Goal: Task Accomplishment & Management: Use online tool/utility

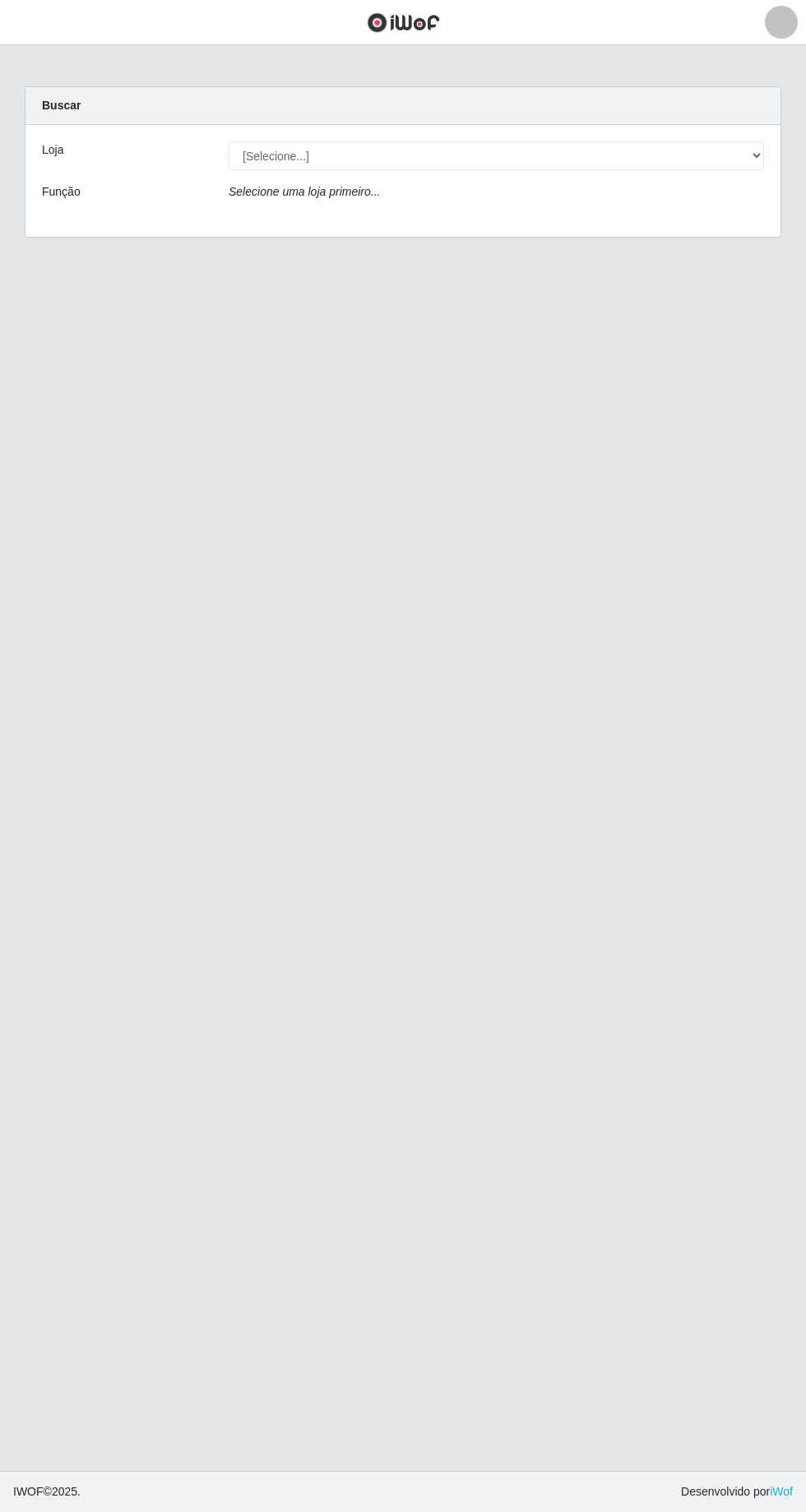
click at [299, 190] on icon "Selecione uma loja primeiro..." at bounding box center [305, 191] width 151 height 13
click at [66, 174] on div "Loja [Selecione...] Carone - Itapuã Carone - Praia da Costa Sempre Tem - Jardim…" at bounding box center [403, 181] width 756 height 112
click at [59, 105] on strong "Buscar" at bounding box center [61, 104] width 38 height 13
click at [285, 196] on icon "Selecione uma loja primeiro..." at bounding box center [305, 191] width 151 height 13
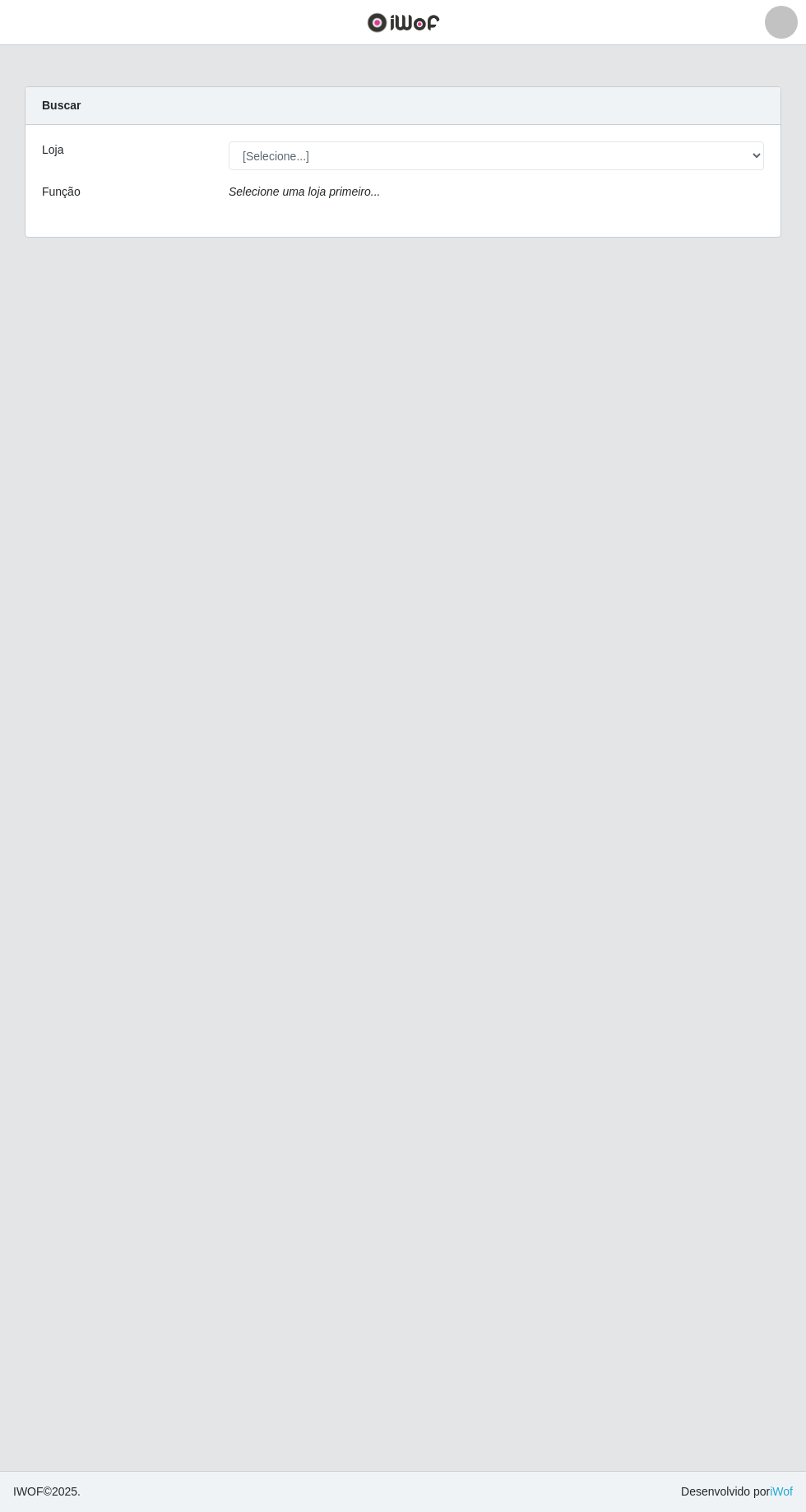
click at [64, 197] on label "Função" at bounding box center [61, 192] width 38 height 17
click at [87, 187] on div "Função" at bounding box center [123, 195] width 187 height 23
click at [248, 161] on select "[Selecione...] [GEOGRAPHIC_DATA] - [GEOGRAPHIC_DATA] - [GEOGRAPHIC_DATA] - [GEO…" at bounding box center [496, 156] width 535 height 29
select select "508"
click at [229, 142] on select "[Selecione...] [GEOGRAPHIC_DATA] - [GEOGRAPHIC_DATA] - [GEOGRAPHIC_DATA] - [GEO…" at bounding box center [496, 156] width 535 height 29
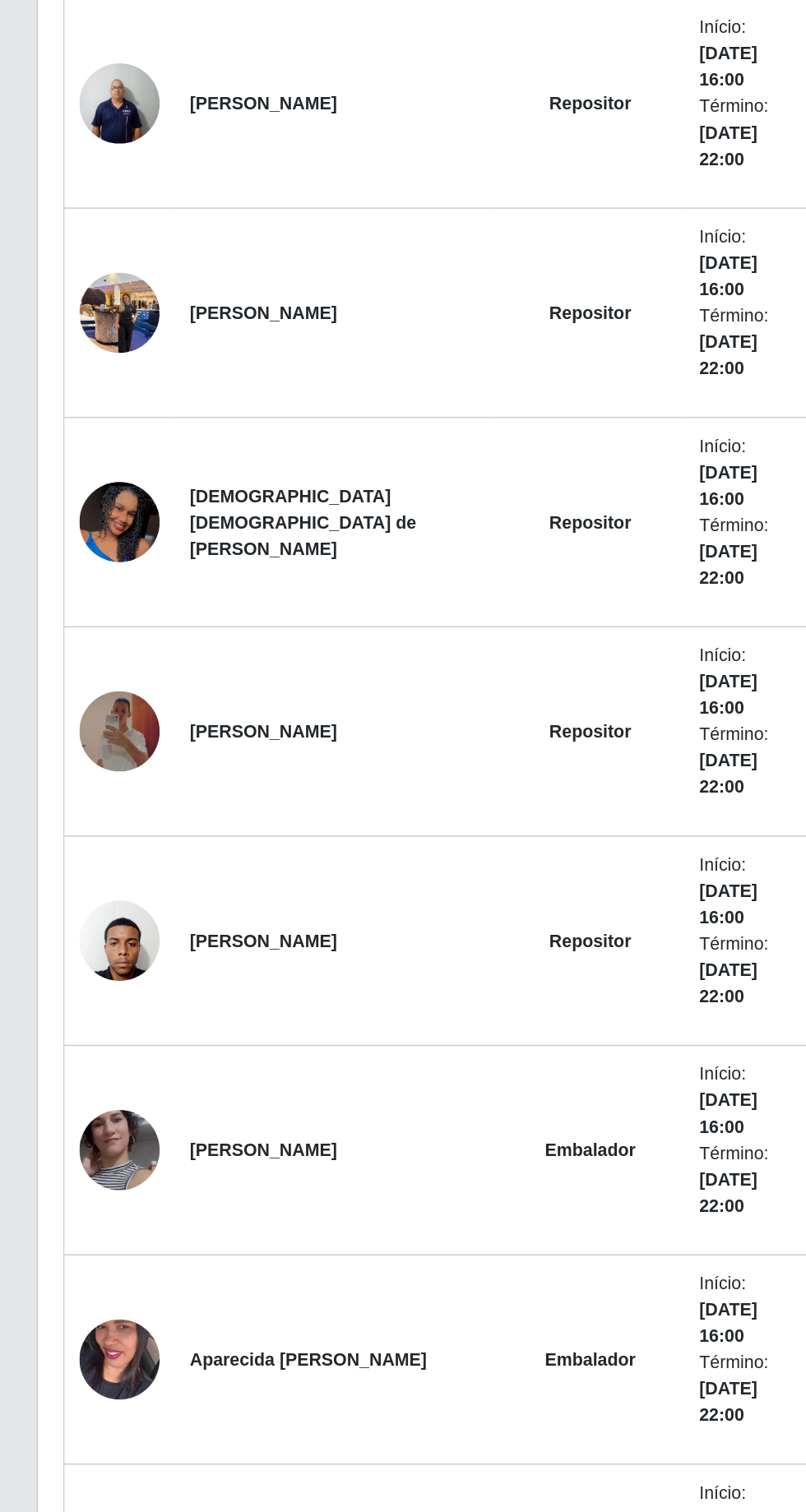
scroll to position [659, 0]
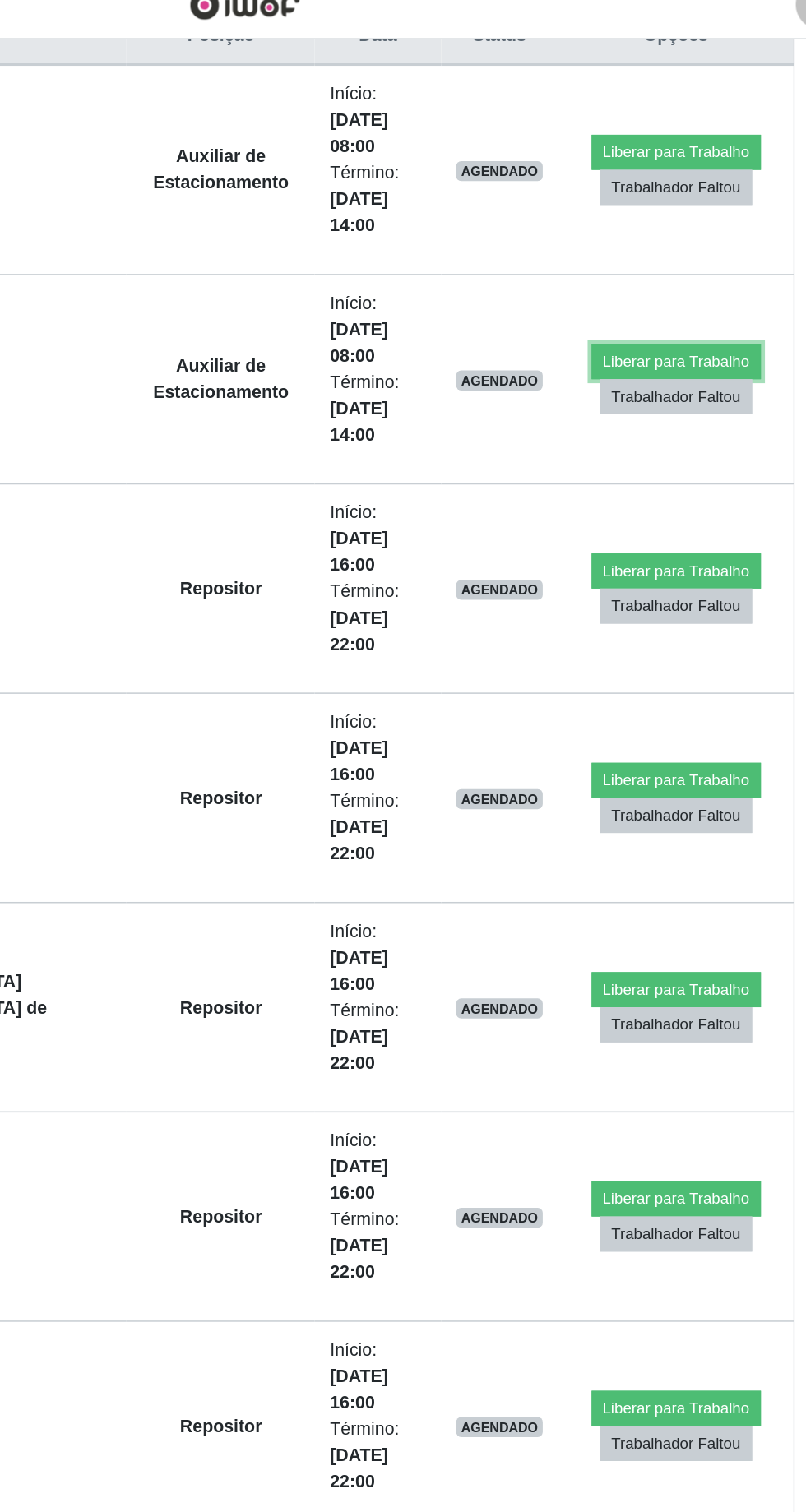
click at [696, 245] on button "Liberar para Trabalho" at bounding box center [687, 257] width 111 height 23
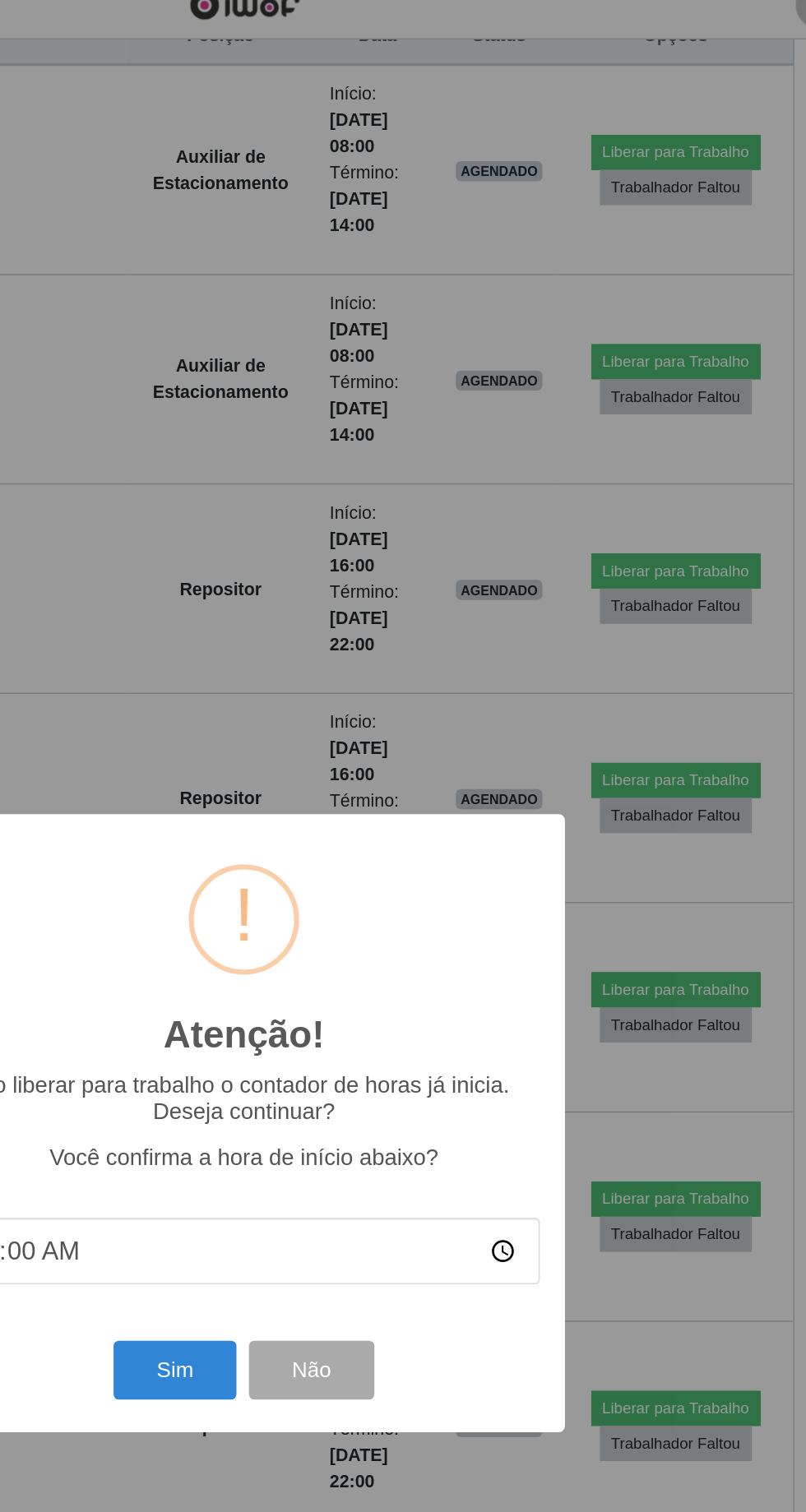
click at [682, 197] on div "Atenção! × Ao liberar para trabalho o contador de horas já inicia. Deseja conti…" at bounding box center [403, 756] width 806 height 1512
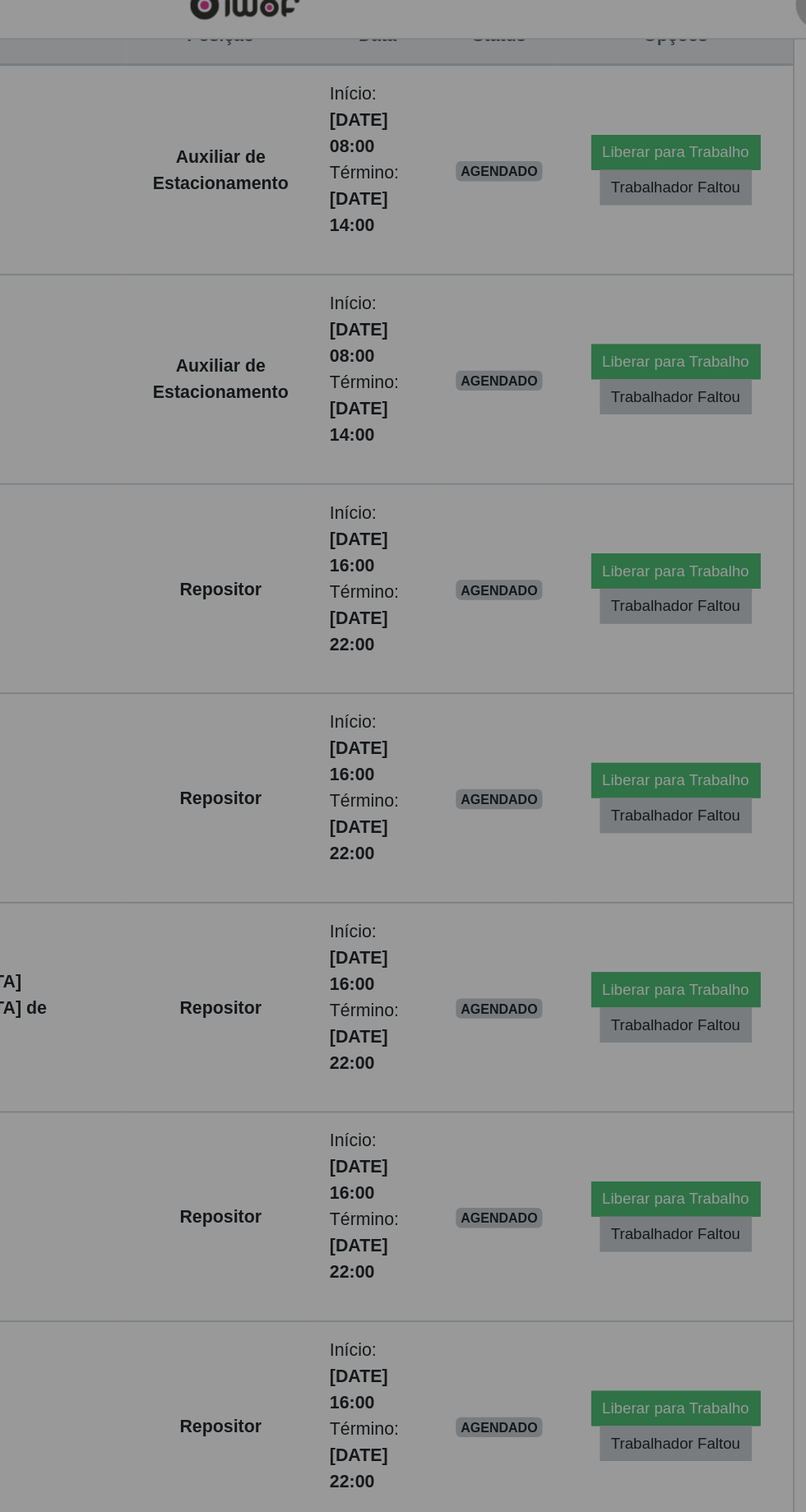
click at [360, 846] on button "Sim" at bounding box center [380, 837] width 40 height 19
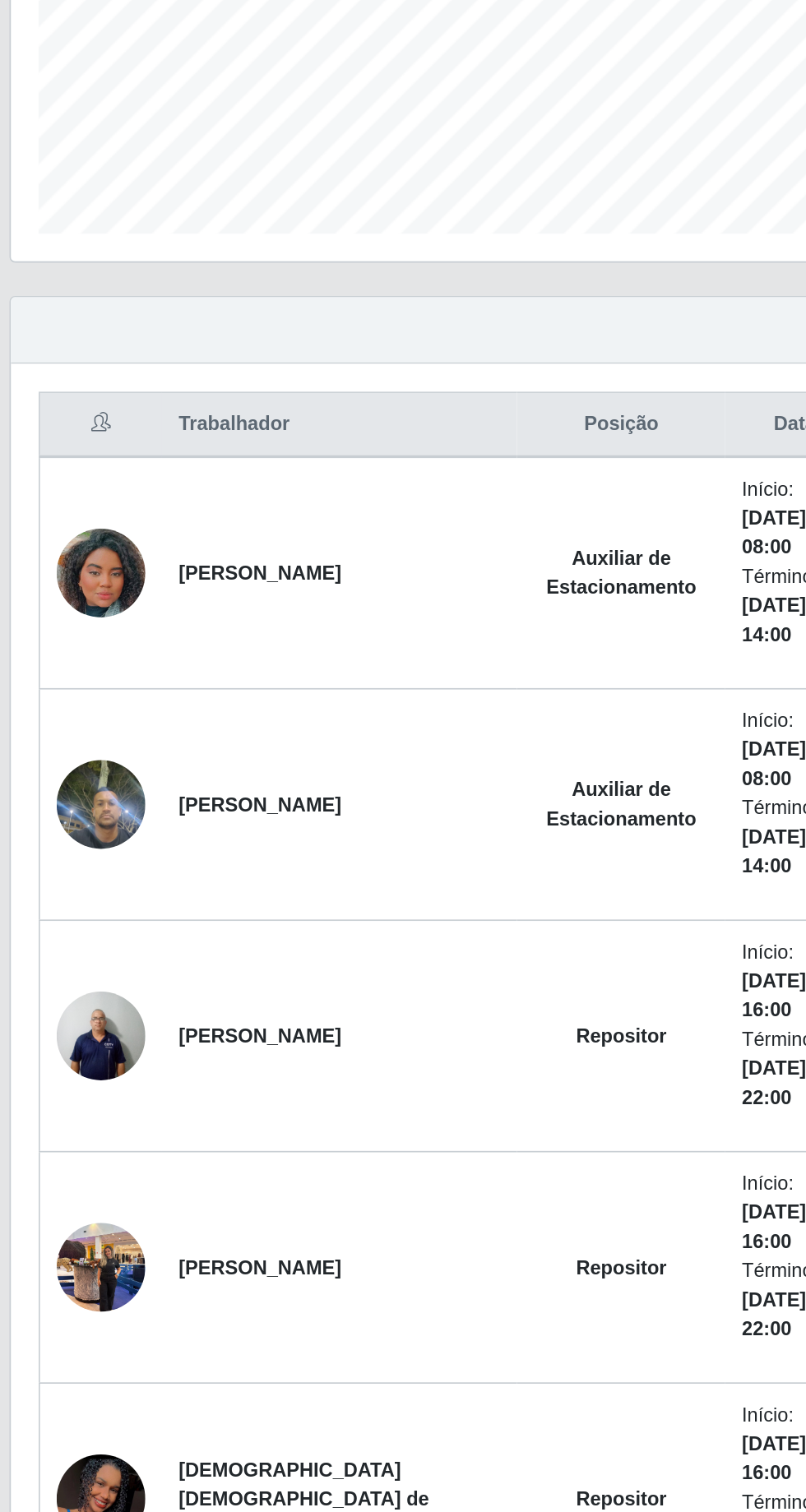
scroll to position [396, 0]
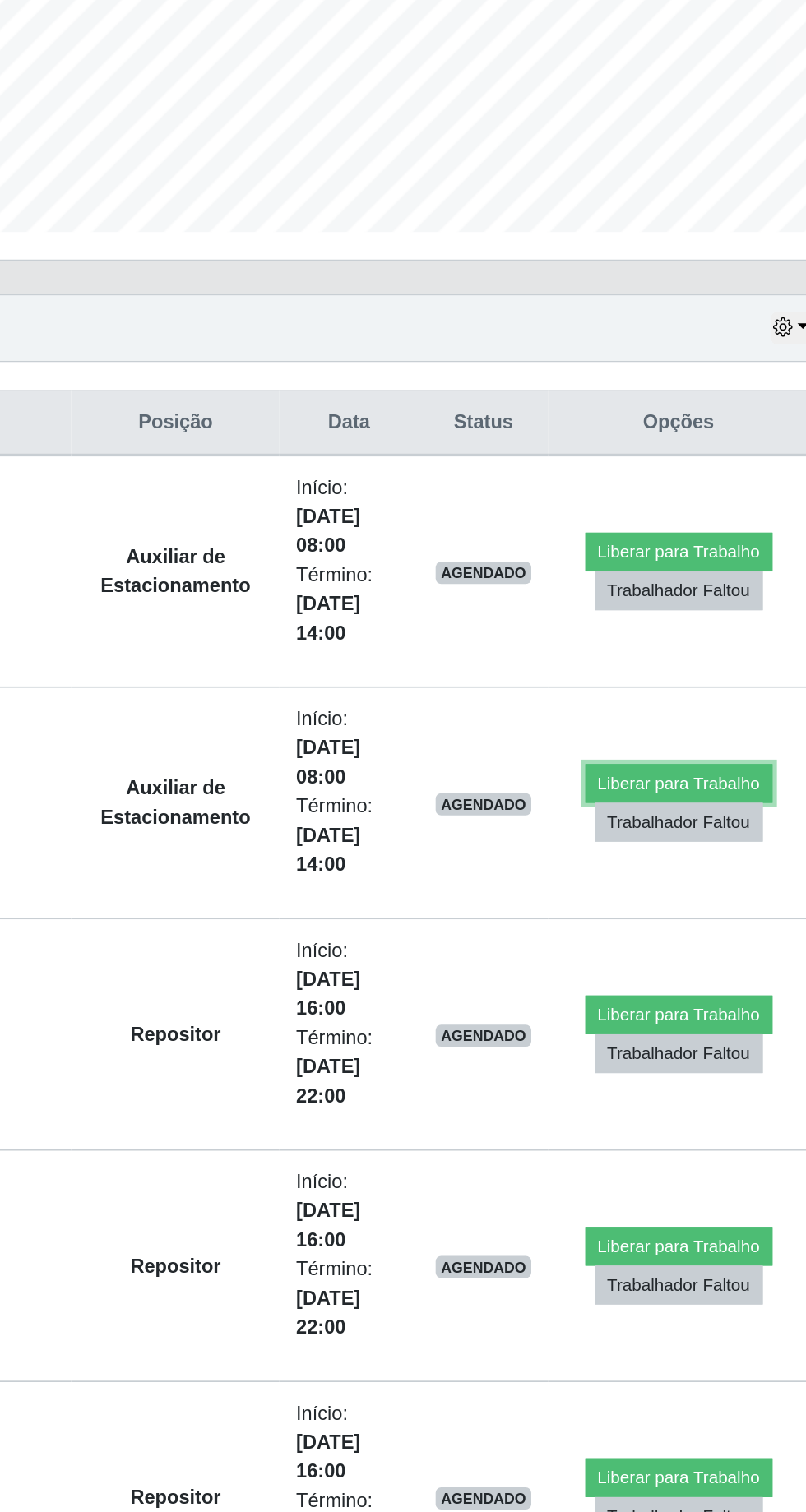
click at [694, 508] on button "Liberar para Trabalho" at bounding box center [687, 519] width 111 height 23
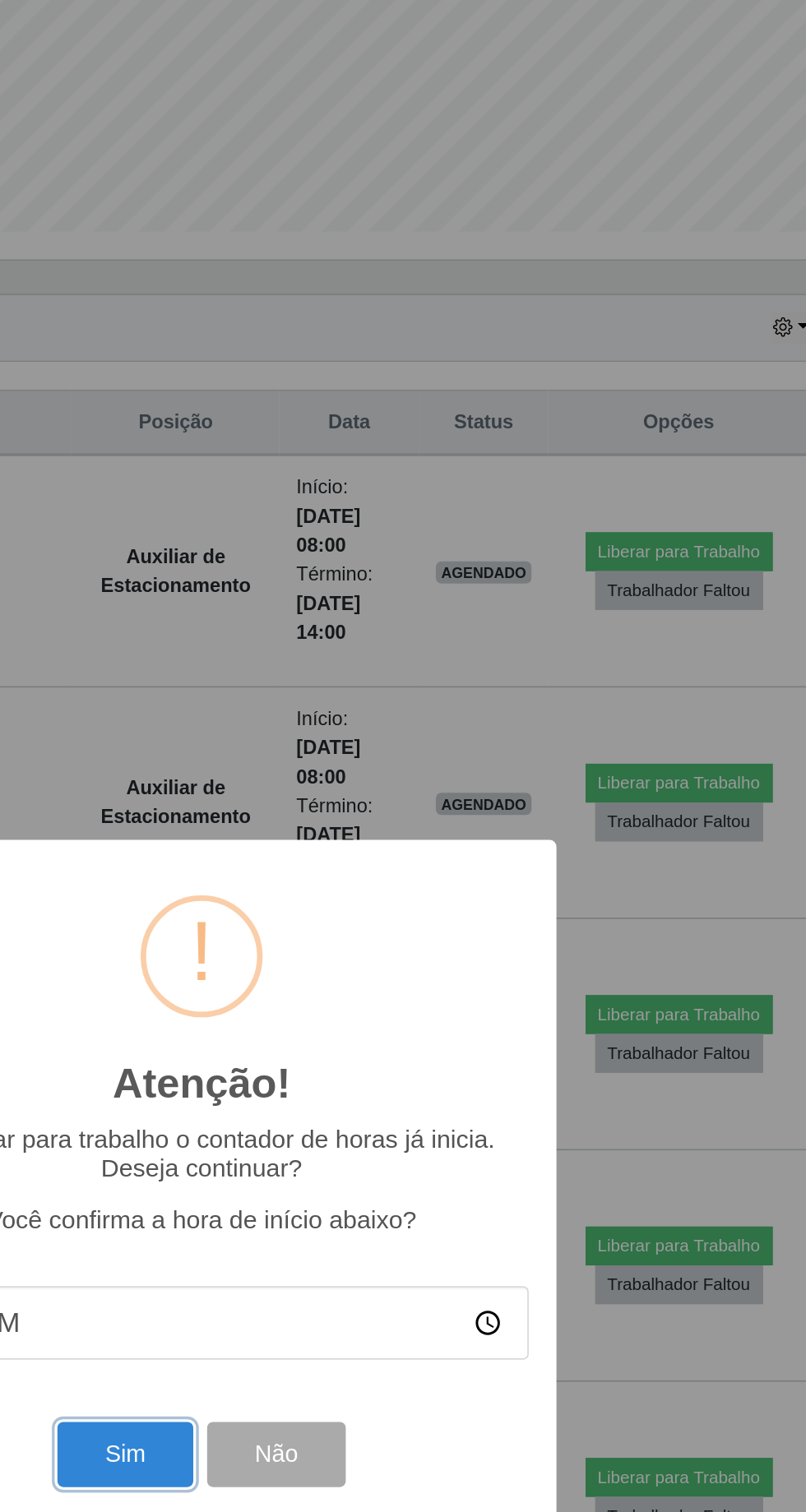
click at [353, 938] on button "Sim" at bounding box center [358, 918] width 80 height 38
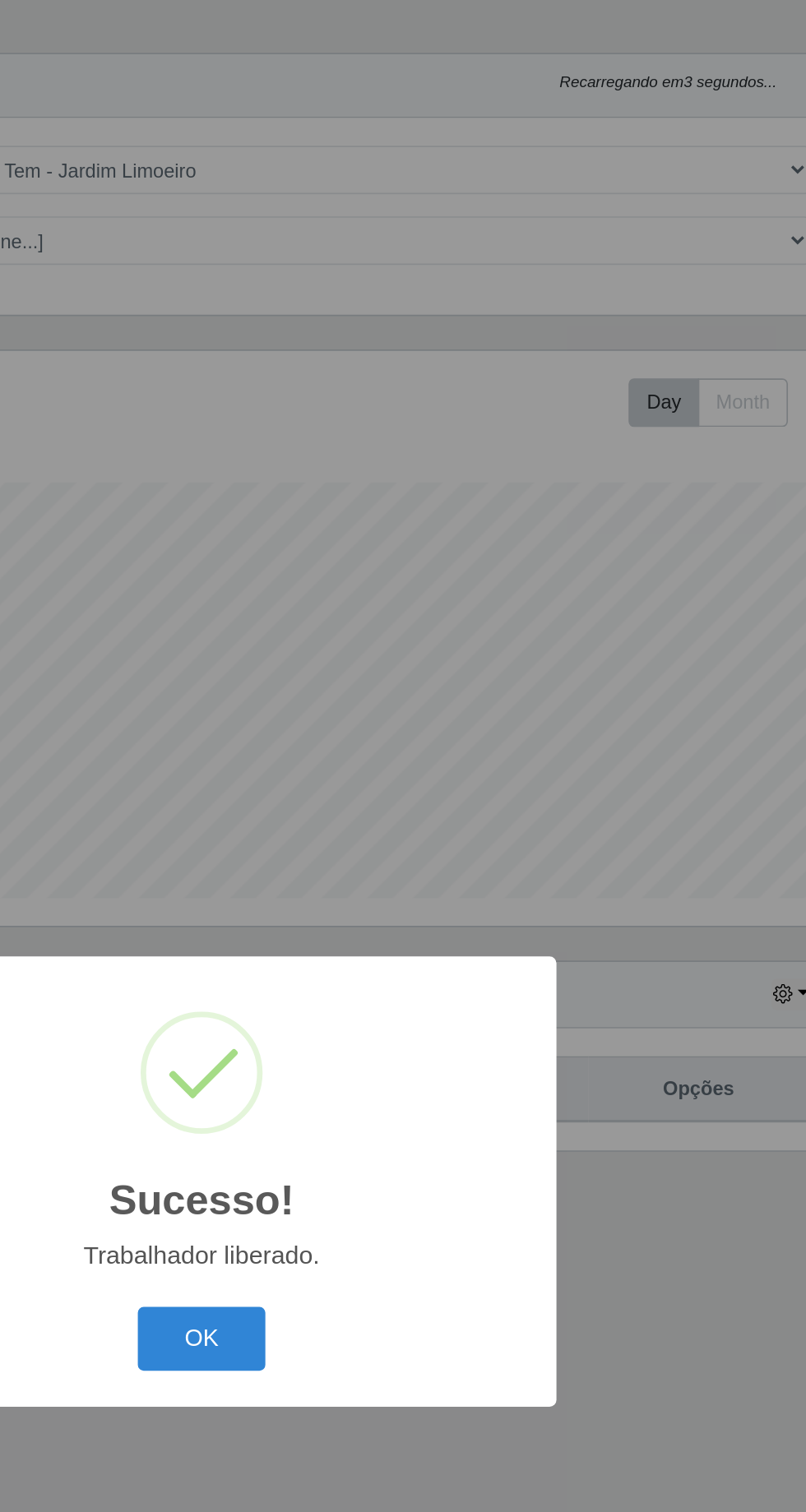
scroll to position [0, 0]
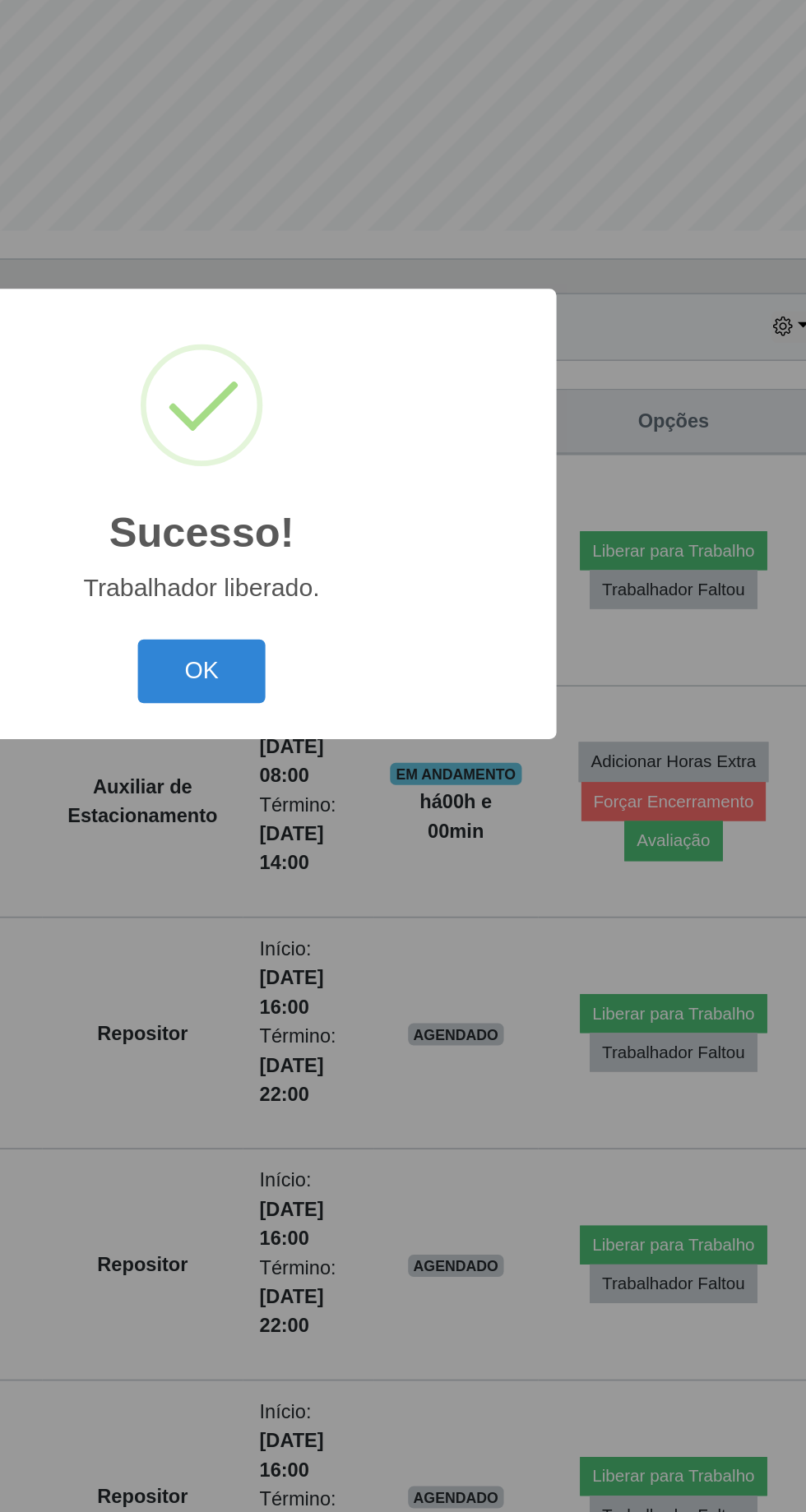
click at [405, 869] on button "OK" at bounding box center [404, 850] width 77 height 38
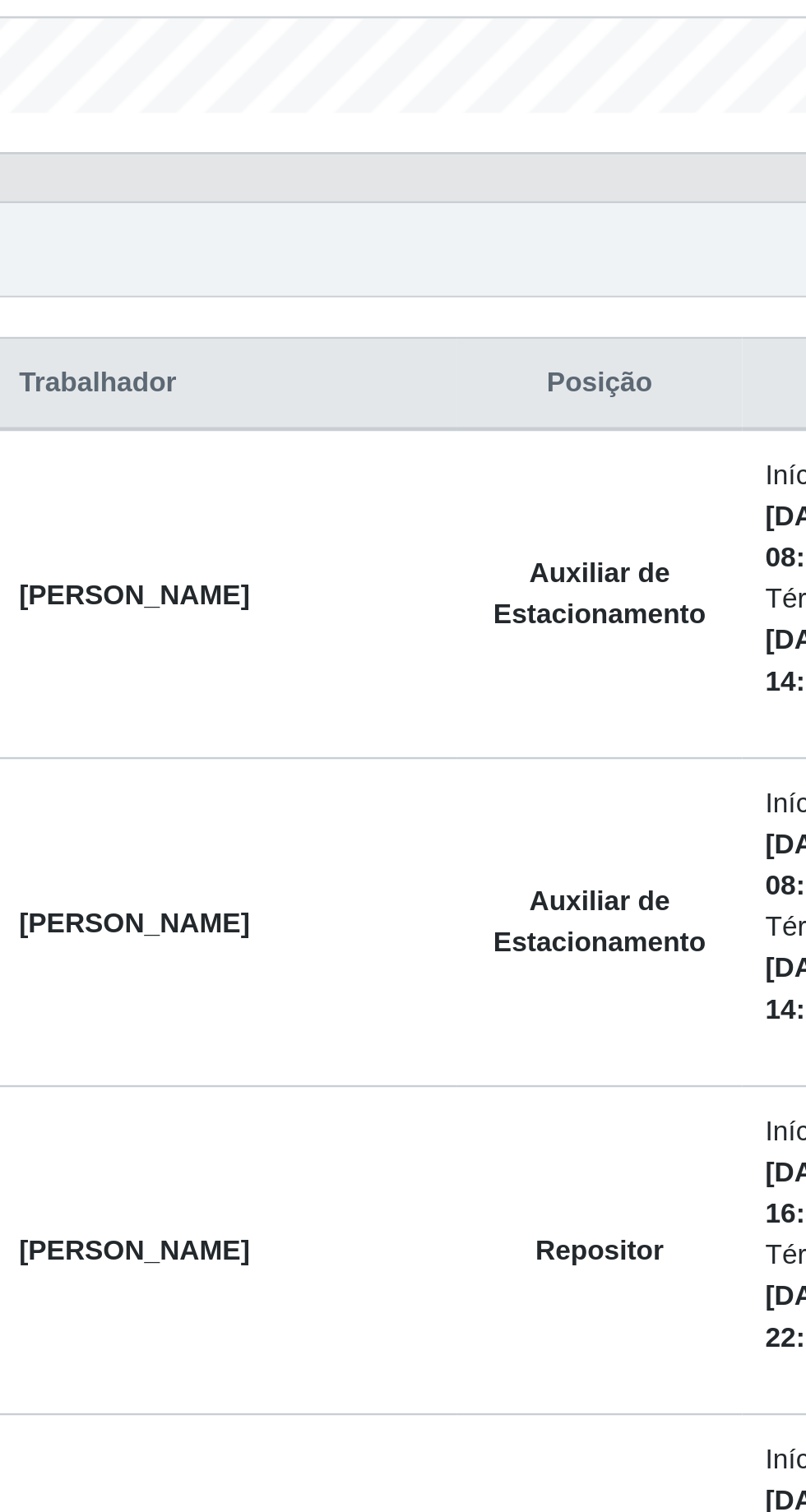
scroll to position [338, 0]
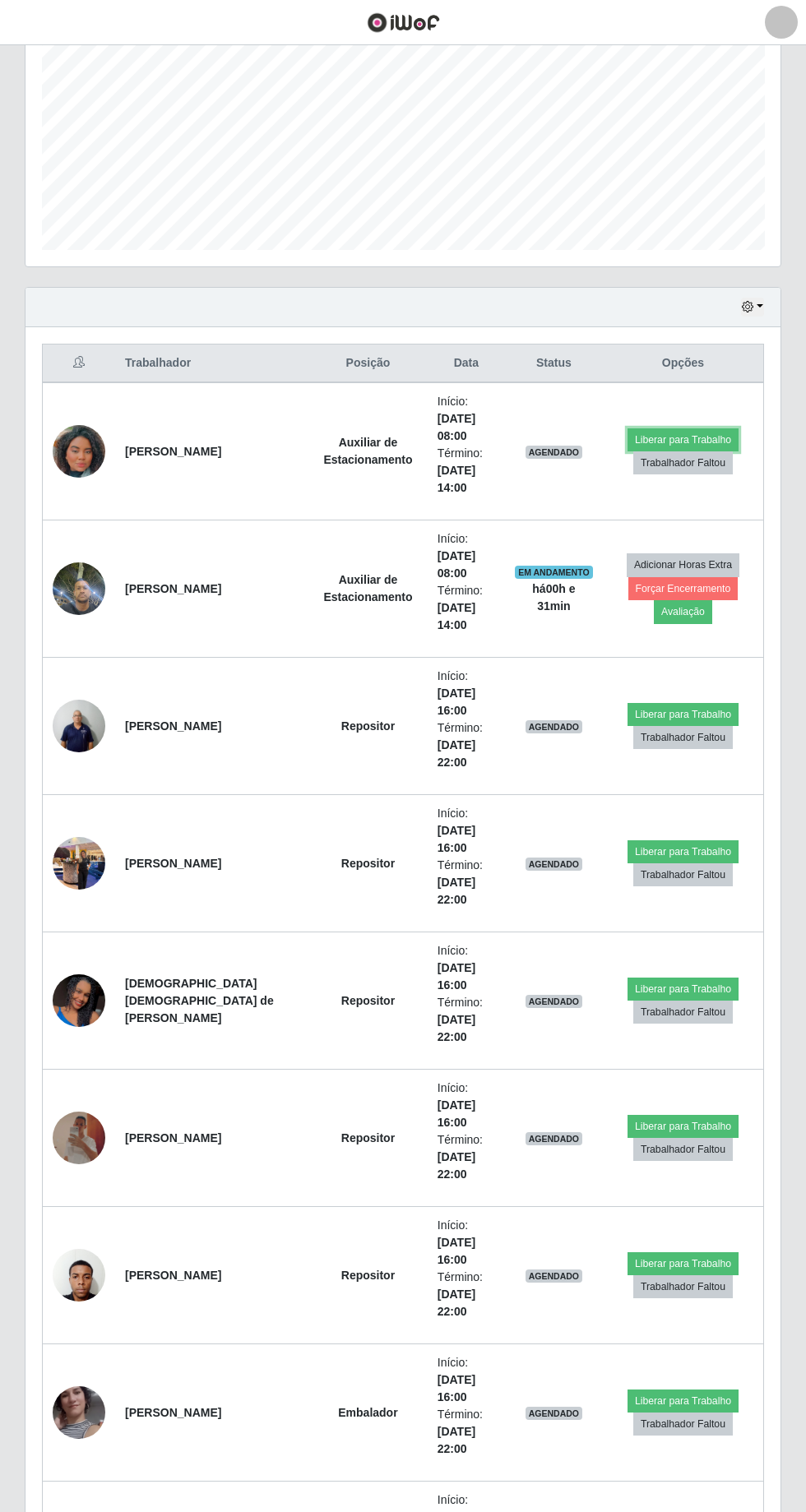
click at [674, 442] on button "Liberar para Trabalho" at bounding box center [683, 439] width 111 height 23
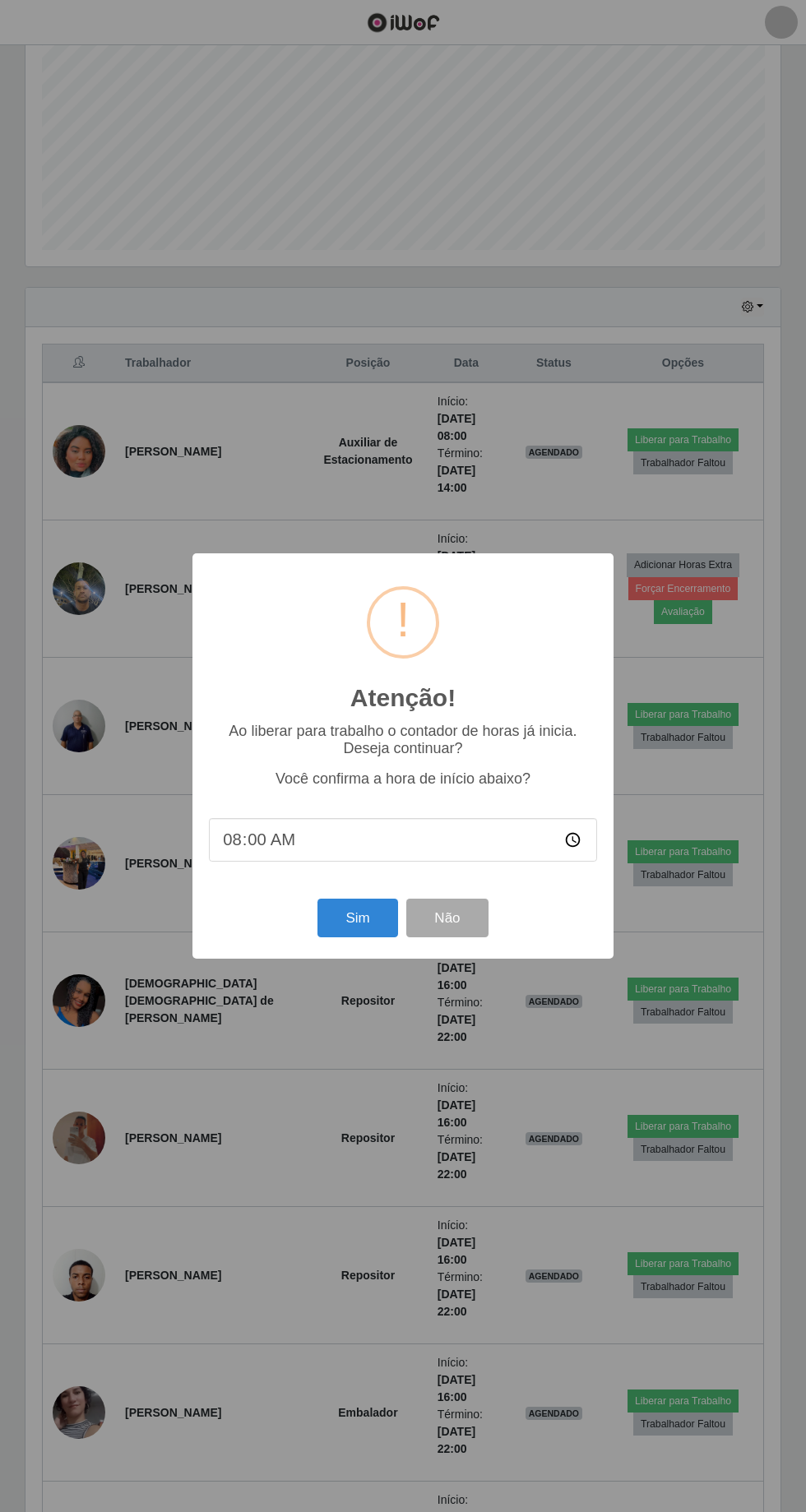
click at [314, 856] on input "08:00" at bounding box center [403, 840] width 388 height 43
type input "08:30"
click at [360, 921] on button "Sim" at bounding box center [358, 918] width 80 height 38
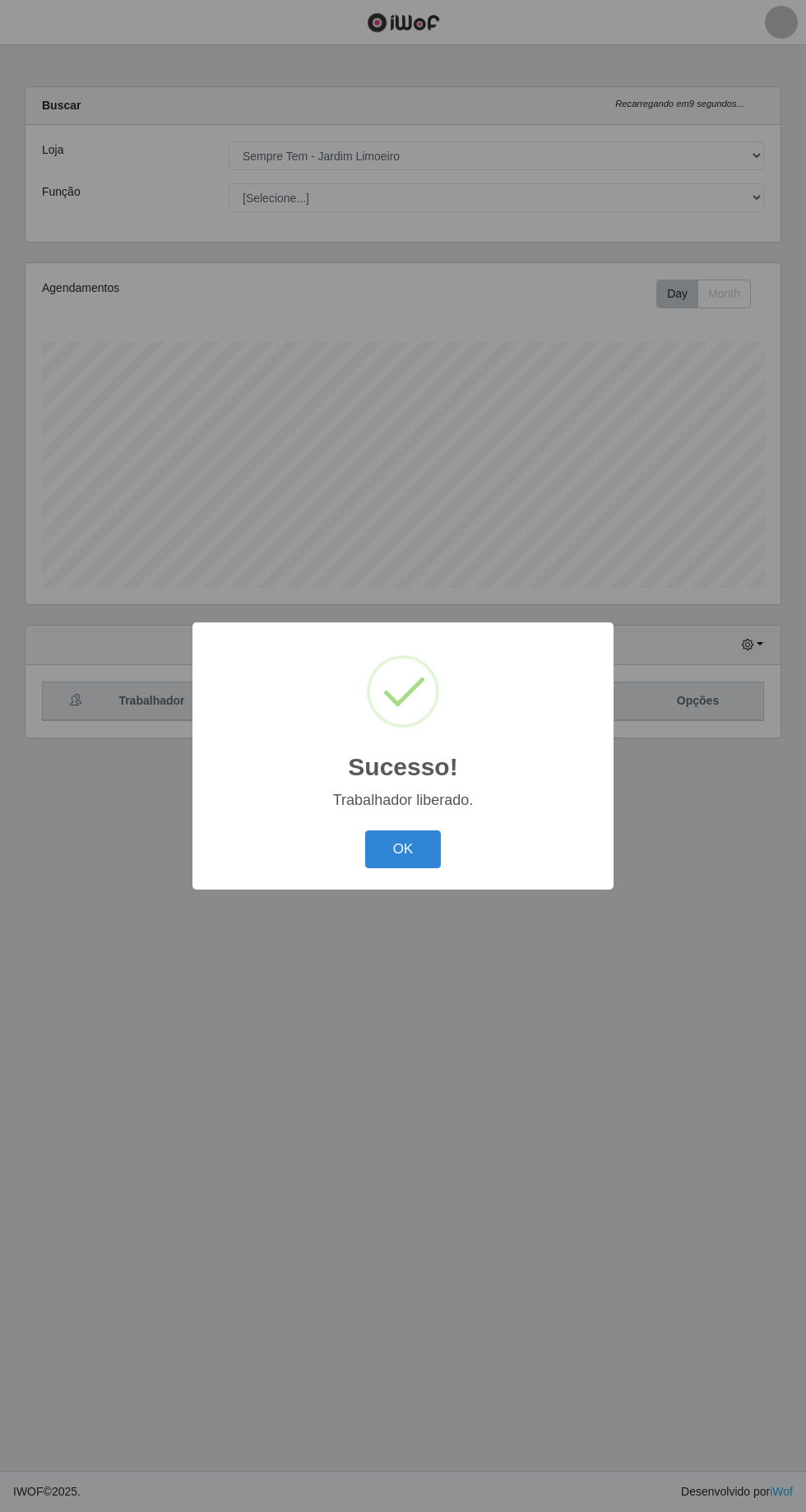
scroll to position [109, 0]
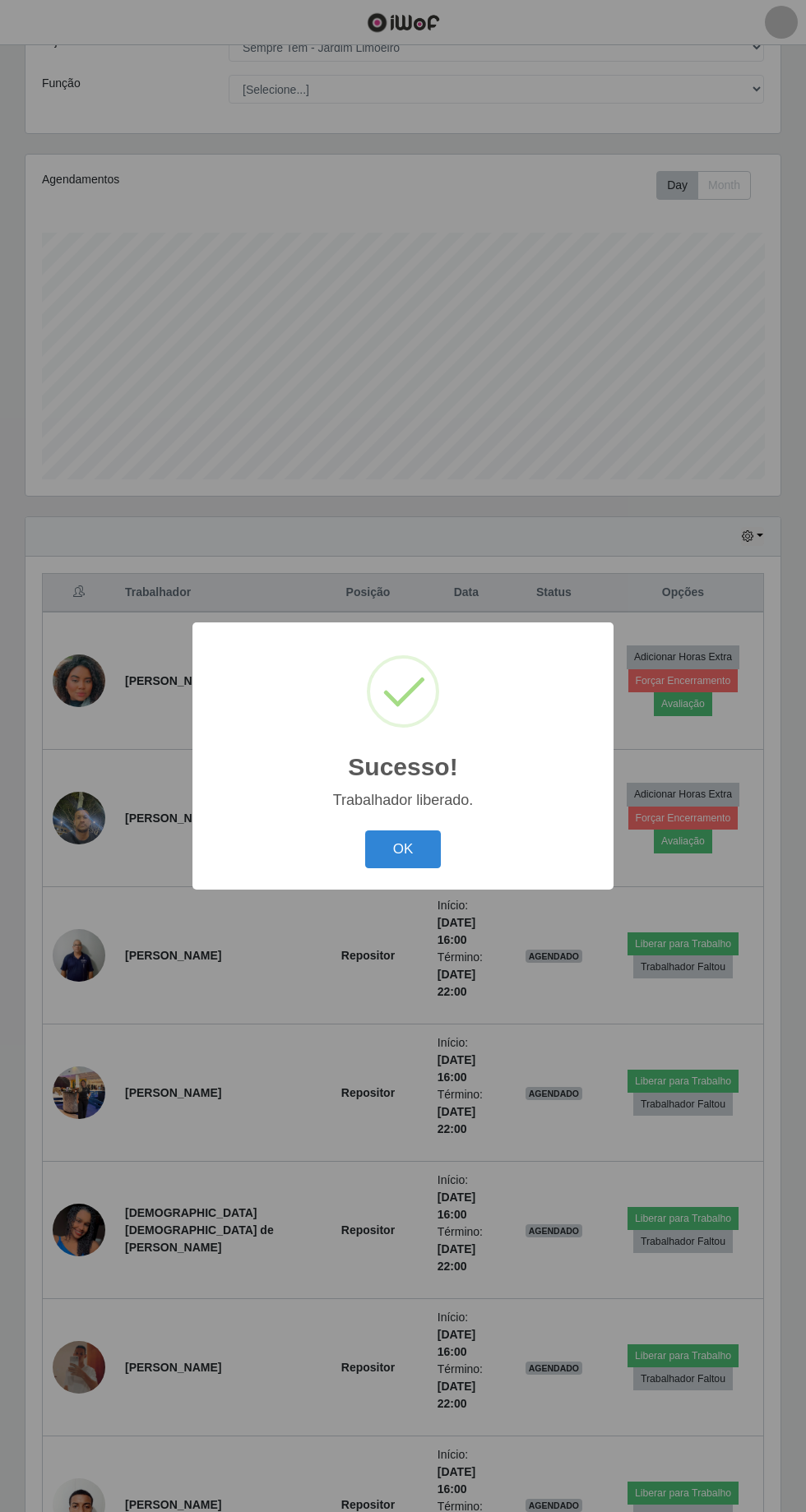
click at [383, 866] on button "OK" at bounding box center [404, 850] width 77 height 38
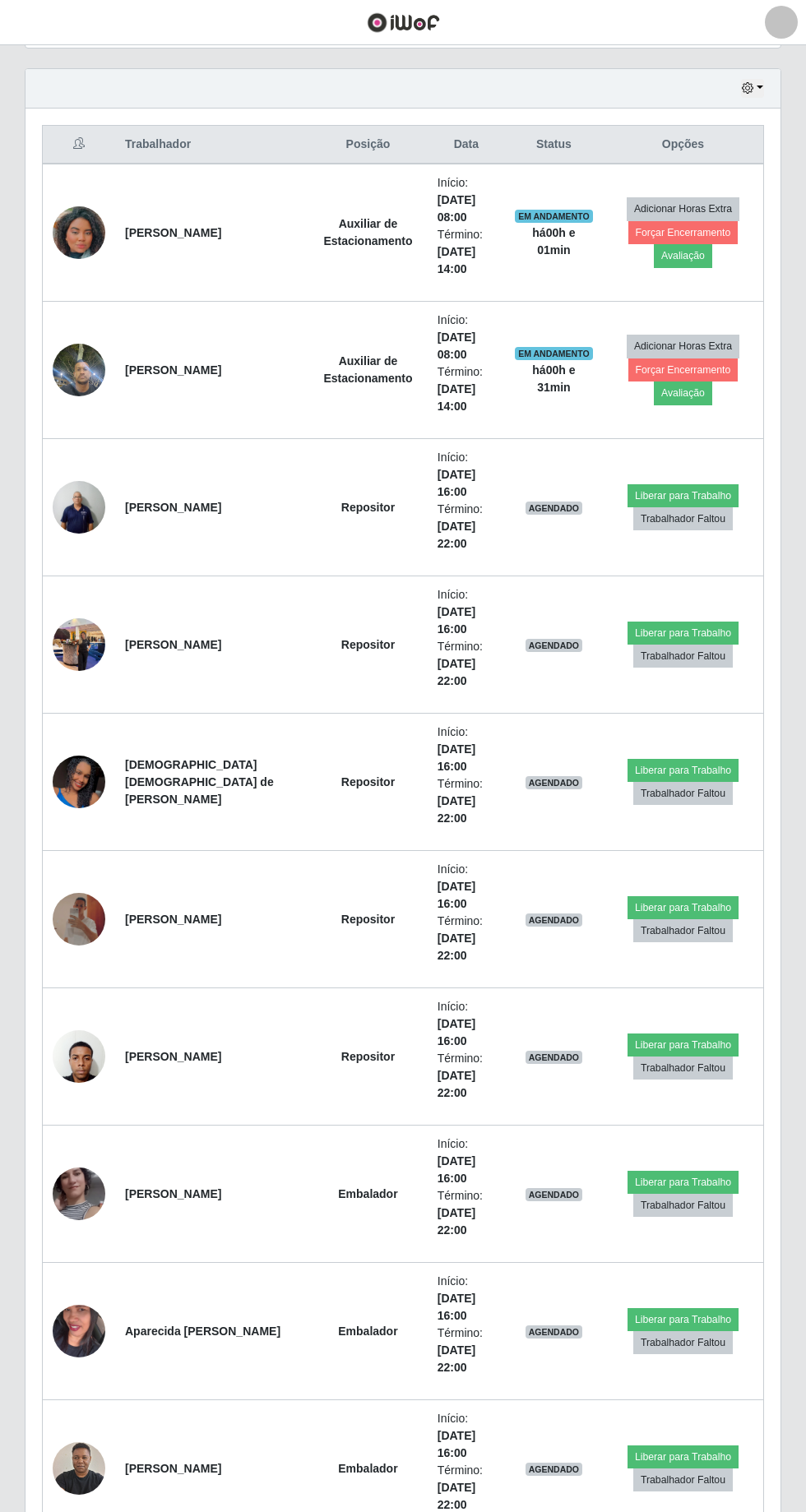
scroll to position [553, 0]
